Goal: Information Seeking & Learning: Find specific page/section

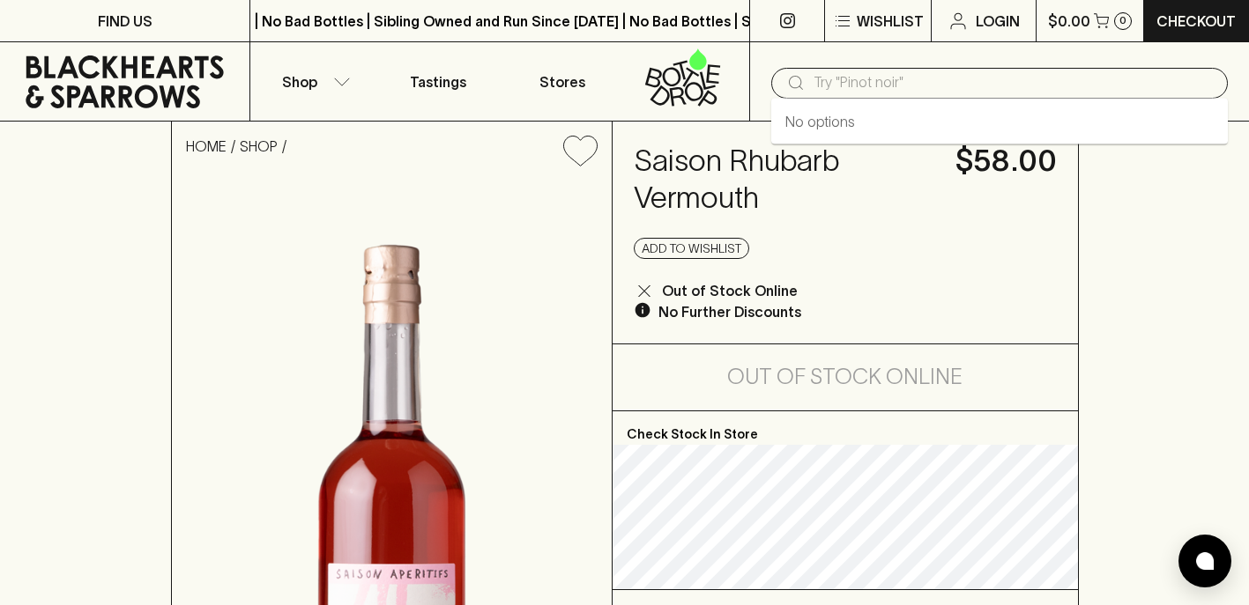
click at [818, 84] on input "text" at bounding box center [1013, 83] width 400 height 28
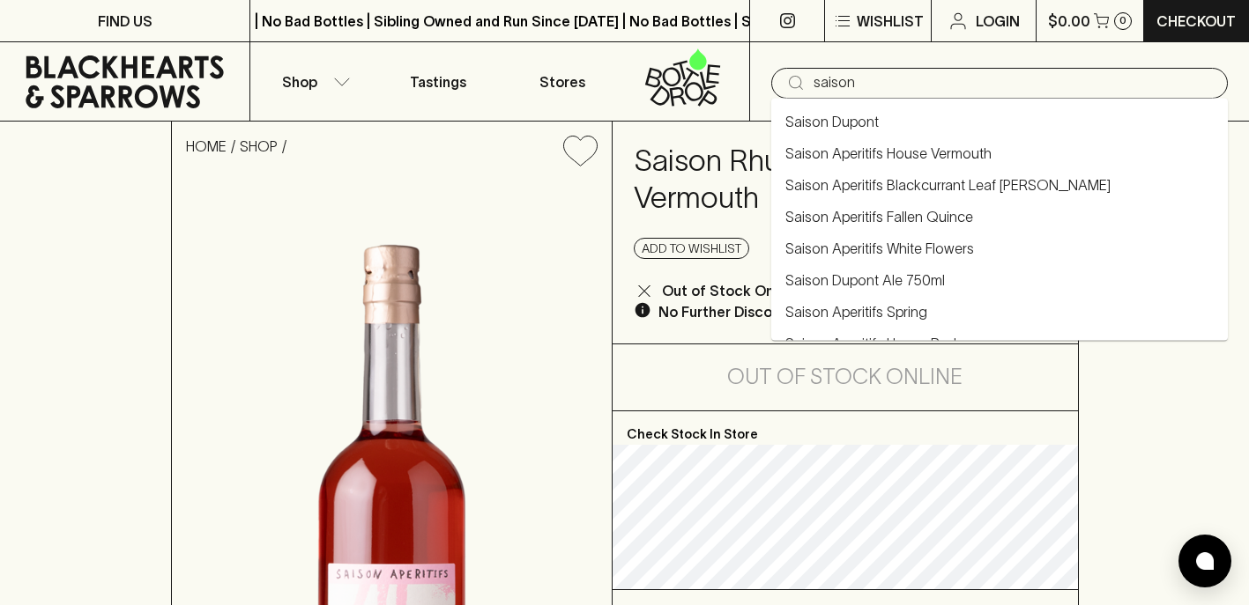
type input "saison"
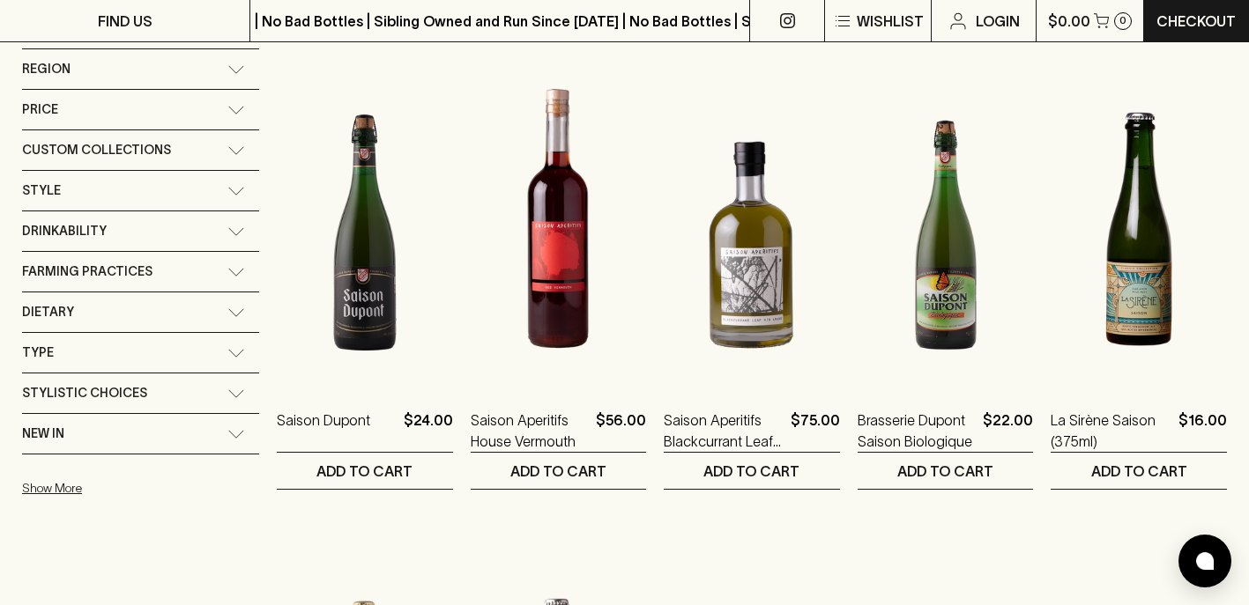
scroll to position [277, 0]
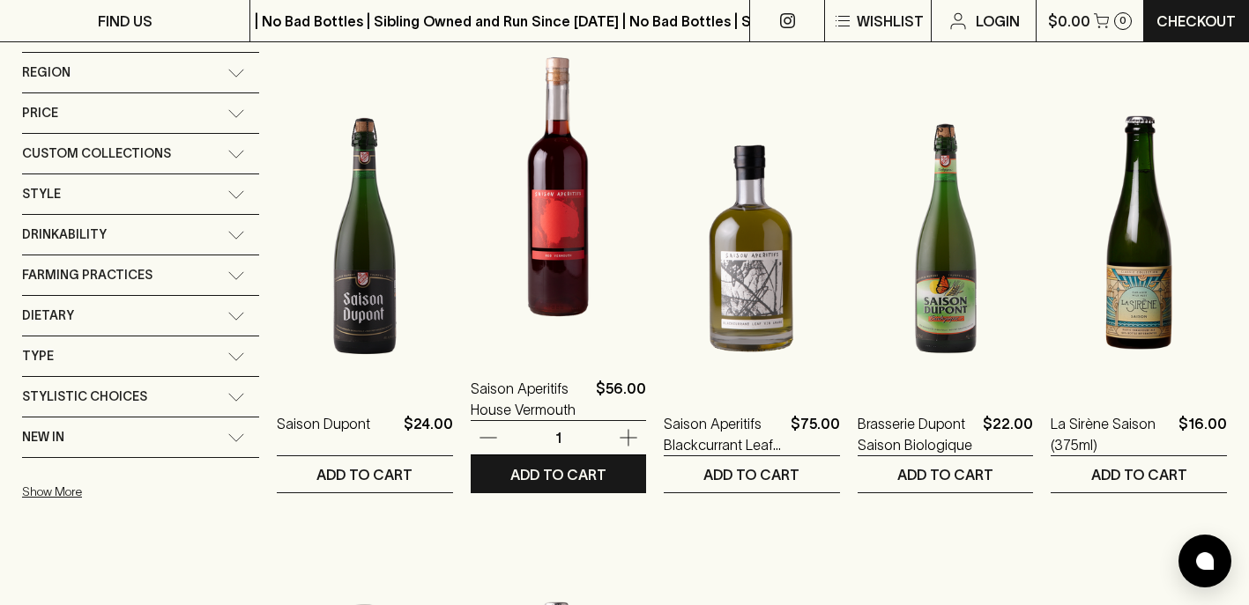
click at [628, 262] on img at bounding box center [559, 197] width 176 height 308
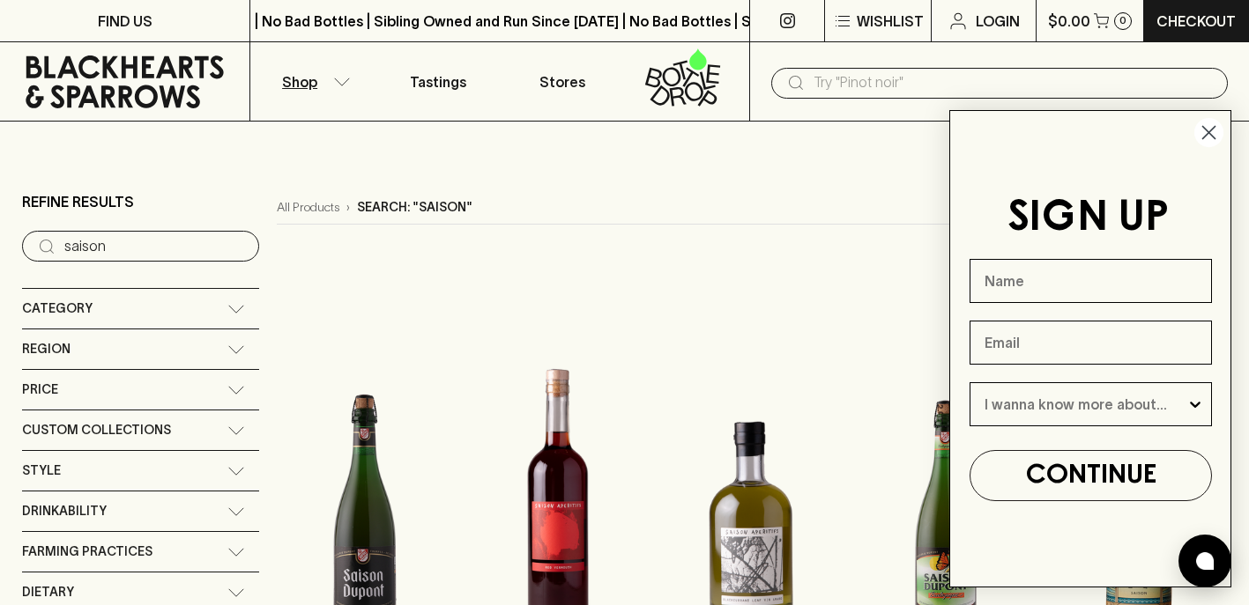
click at [1210, 125] on circle "Close dialog" at bounding box center [1208, 132] width 29 height 29
